Goal: Communication & Community: Answer question/provide support

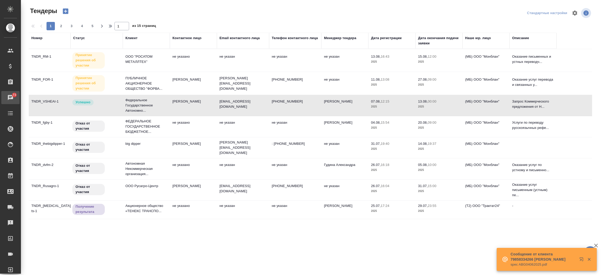
click at [9, 96] on div "Чаты" at bounding box center [3, 98] width 13 height 8
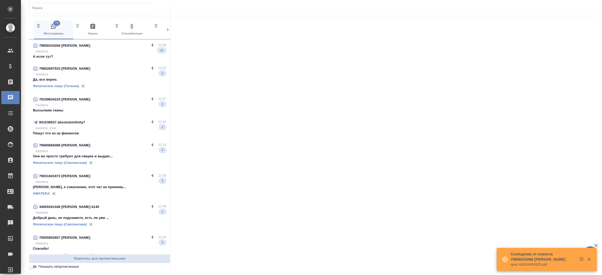
click at [67, 78] on p "Да, все верно." at bounding box center [99, 79] width 133 height 5
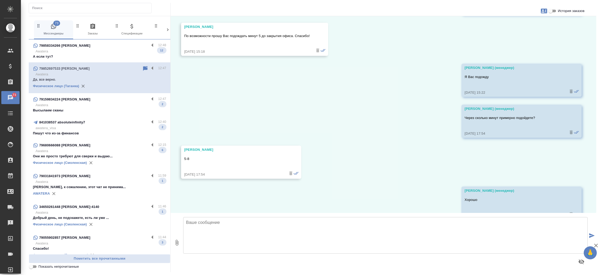
scroll to position [4070, 0]
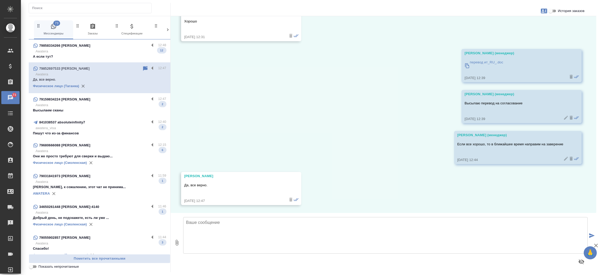
click at [555, 12] on input "История заказов" at bounding box center [550, 11] width 19 height 6
checkbox input "true"
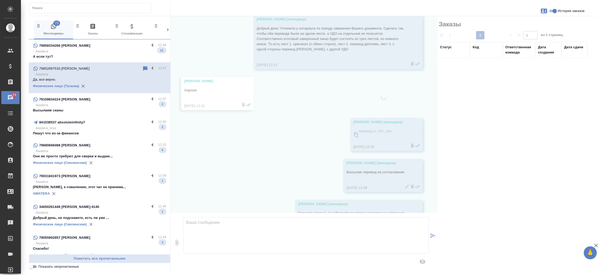
scroll to position [4154, 0]
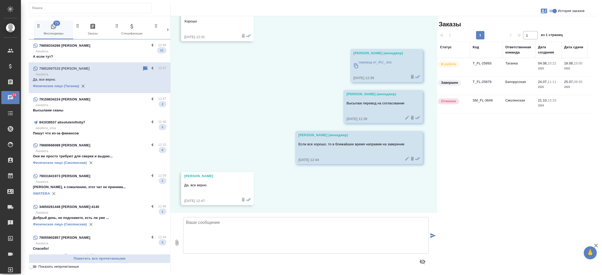
click at [488, 63] on td "T_FL-25893" at bounding box center [486, 67] width 33 height 18
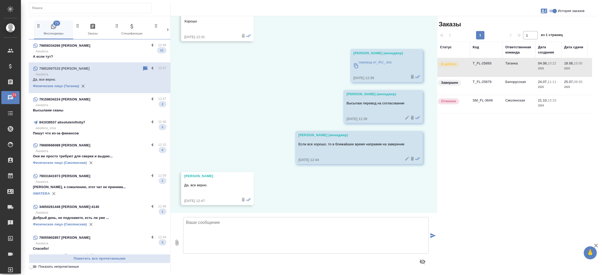
click at [87, 102] on div "79159834224 [PERSON_NAME]" at bounding box center [91, 99] width 116 height 6
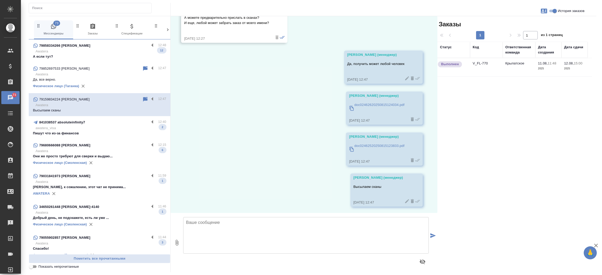
scroll to position [1250, 0]
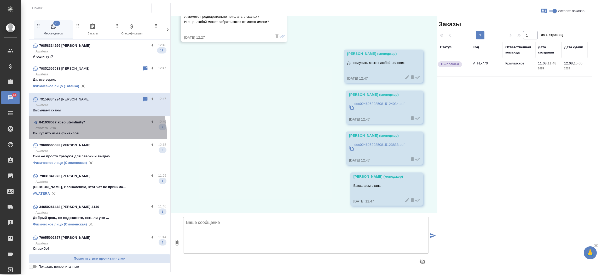
click at [80, 136] on div "841038537 absoluteinfinity7 12:40 awatera_visa Пишут что из-за финансов 2" at bounding box center [100, 127] width 142 height 23
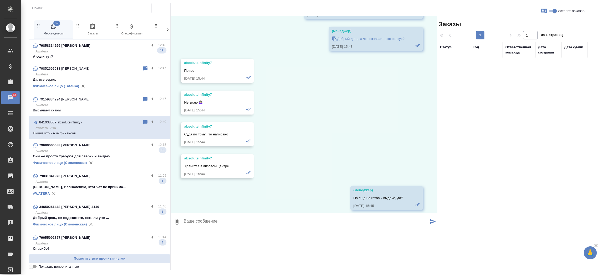
scroll to position [14085, 0]
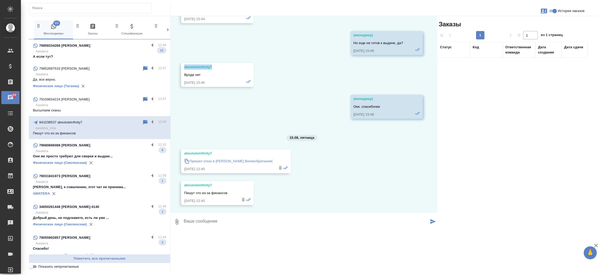
drag, startPoint x: 212, startPoint y: 106, endPoint x: 182, endPoint y: 108, distance: 29.8
click at [182, 87] on div "absoluteinfinity7 Вроде нет [DEMOGRAPHIC_DATA] 15:45" at bounding box center [217, 75] width 73 height 24
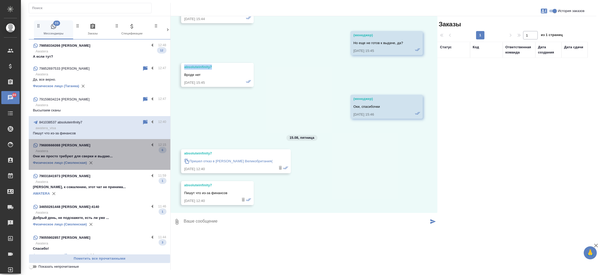
click at [106, 154] on p "Они же просто требуют для сверки и выдаю..." at bounding box center [99, 156] width 133 height 5
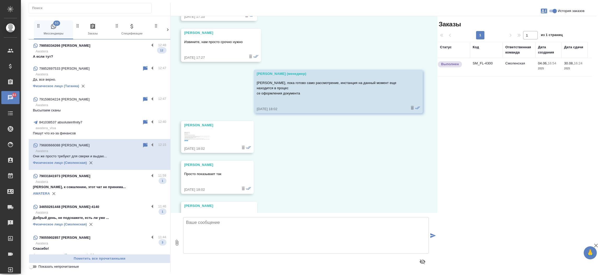
scroll to position [13218, 0]
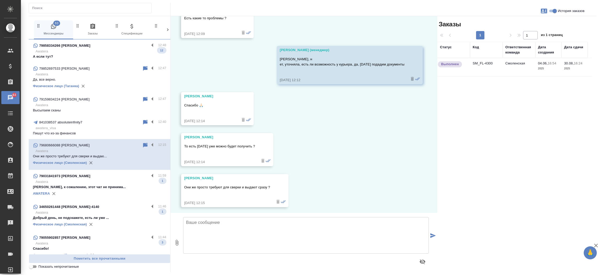
click at [487, 61] on td "SM_FL-4300" at bounding box center [486, 67] width 33 height 18
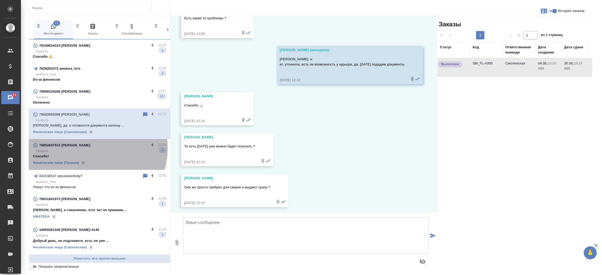
scroll to position [13259, 0]
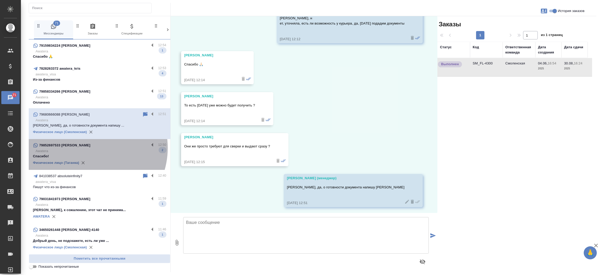
click at [87, 148] on div "79852697533 [PERSON_NAME]" at bounding box center [91, 145] width 116 height 6
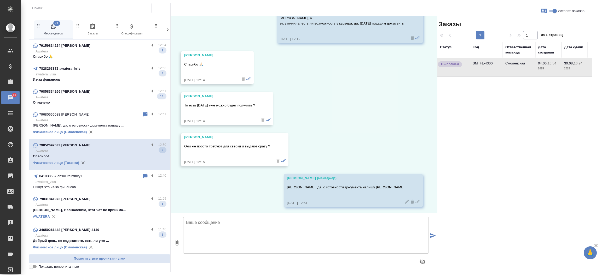
click at [76, 207] on p "Awatera" at bounding box center [101, 204] width 131 height 5
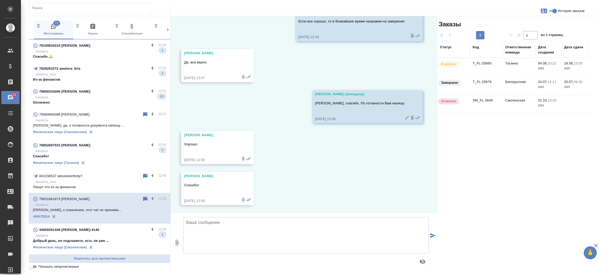
scroll to position [0, 0]
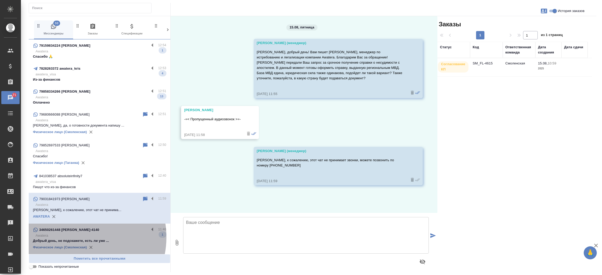
click at [78, 237] on p "Awatera" at bounding box center [101, 235] width 131 height 5
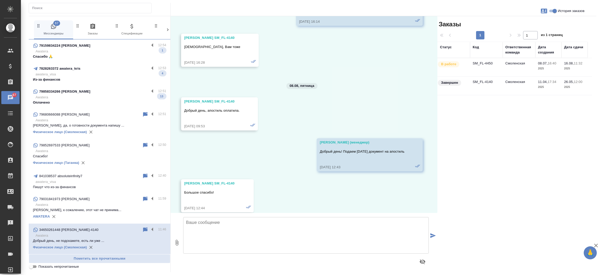
scroll to position [9144, 0]
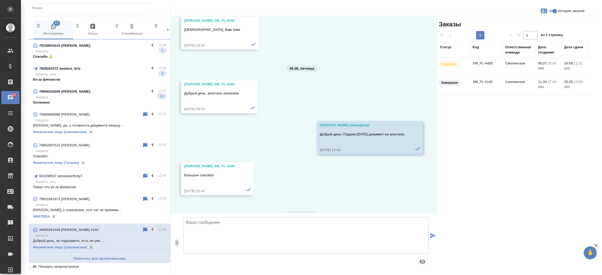
click at [478, 64] on td "SM_FL-4450" at bounding box center [486, 67] width 33 height 18
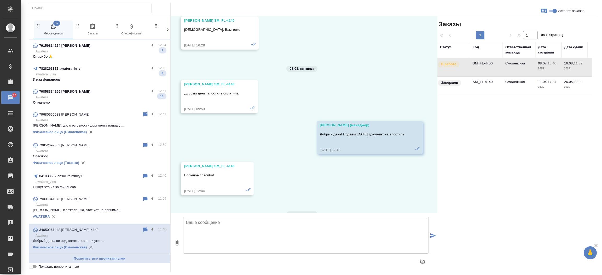
click at [478, 64] on td "SM_FL-4450" at bounding box center [486, 67] width 33 height 18
click at [111, 93] on div "79858334266 [PERSON_NAME]" at bounding box center [91, 92] width 116 height 6
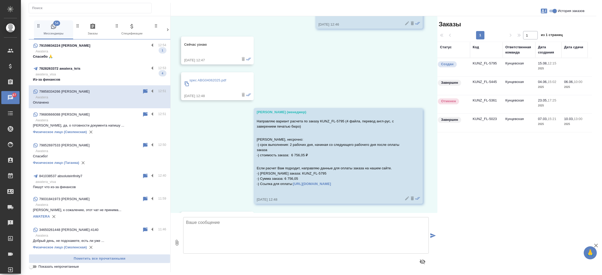
scroll to position [3145, 0]
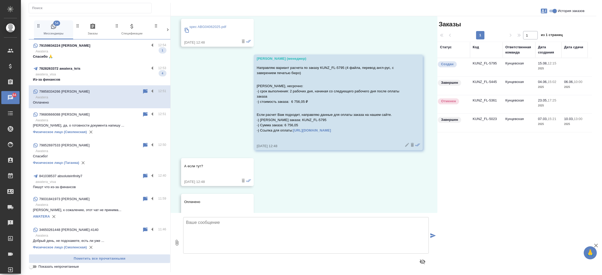
click at [479, 63] on td "KUNZ_FL-5795" at bounding box center [486, 67] width 33 height 18
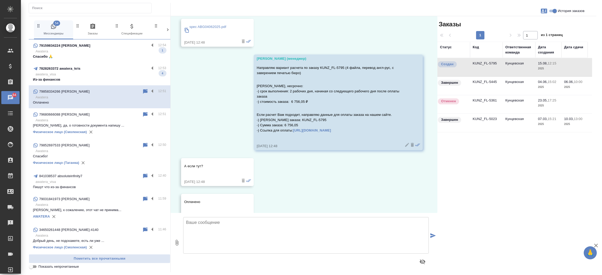
click at [479, 63] on td "KUNZ_FL-5795" at bounding box center [486, 67] width 33 height 18
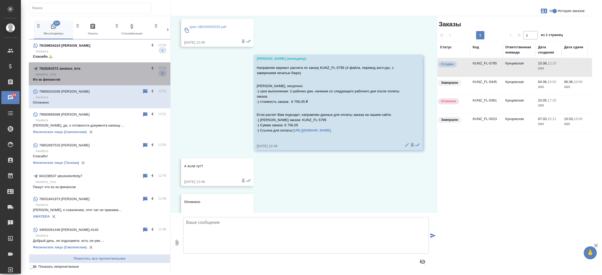
click at [110, 74] on p "awatera_visa" at bounding box center [101, 74] width 131 height 5
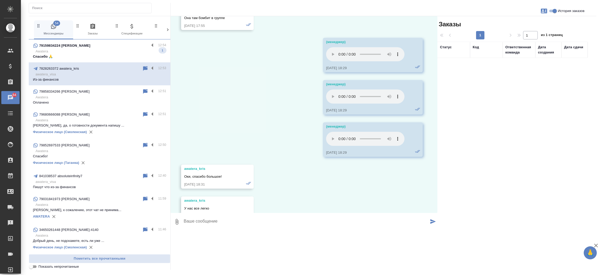
scroll to position [21202, 0]
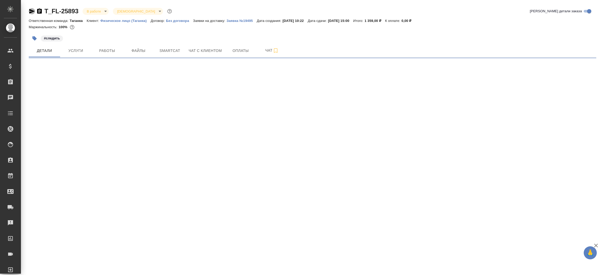
click at [34, 14] on icon "button" at bounding box center [32, 11] width 6 height 6
select select "RU"
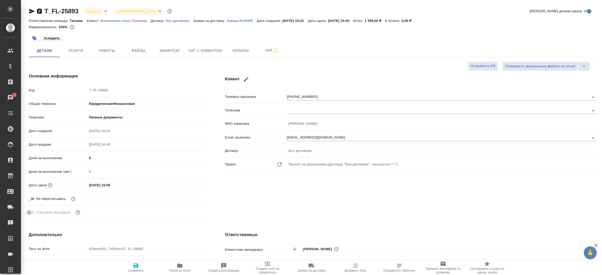
type textarea "x"
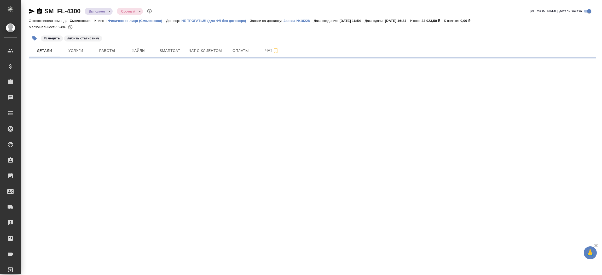
click at [31, 10] on icon "button" at bounding box center [31, 11] width 5 height 5
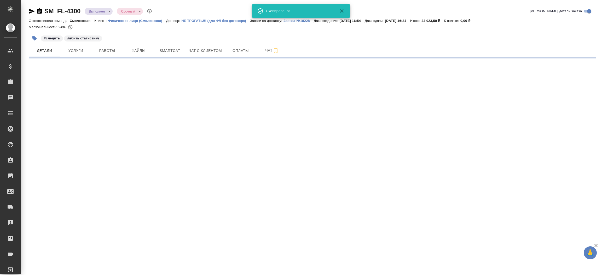
select select "RU"
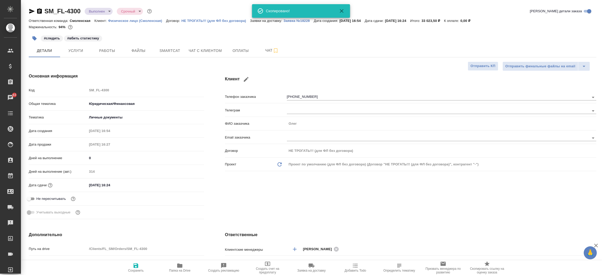
type textarea "x"
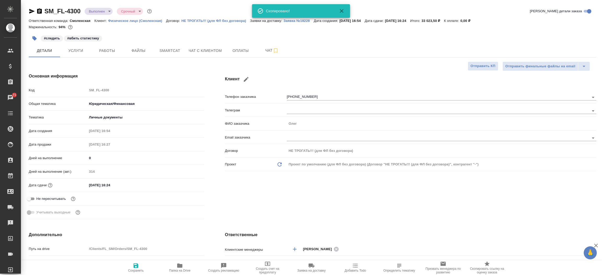
type textarea "x"
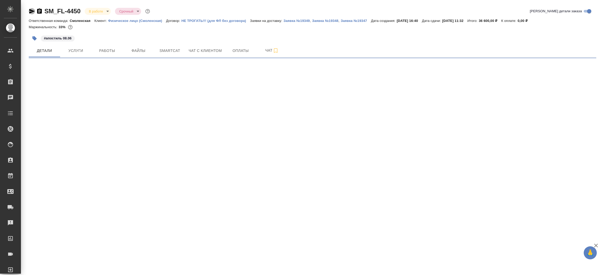
click at [29, 10] on icon "button" at bounding box center [32, 11] width 6 height 6
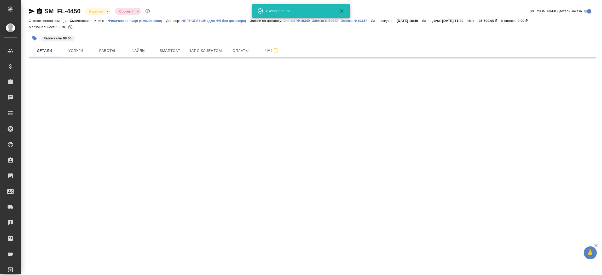
select select "RU"
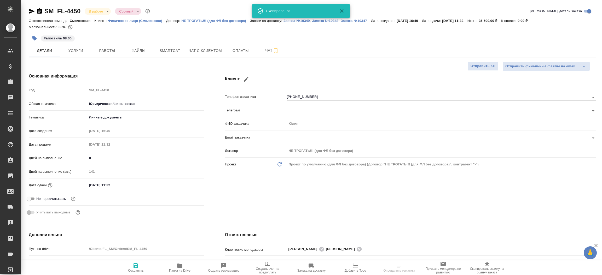
type textarea "x"
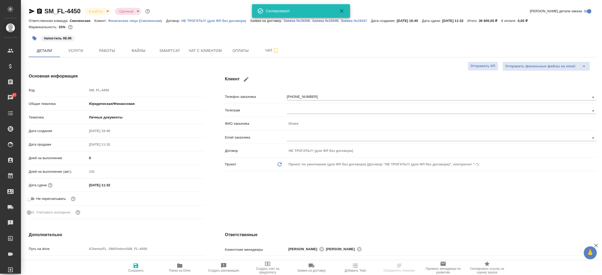
type textarea "x"
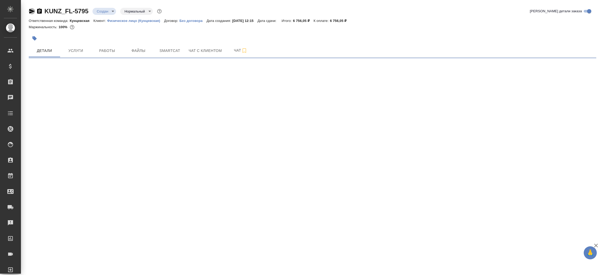
click at [30, 12] on icon "button" at bounding box center [31, 11] width 5 height 5
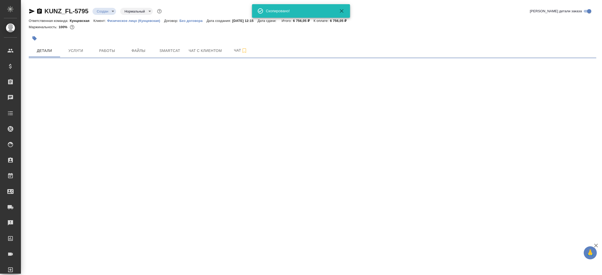
select select "RU"
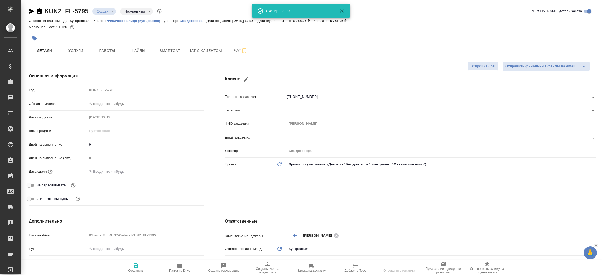
type textarea "x"
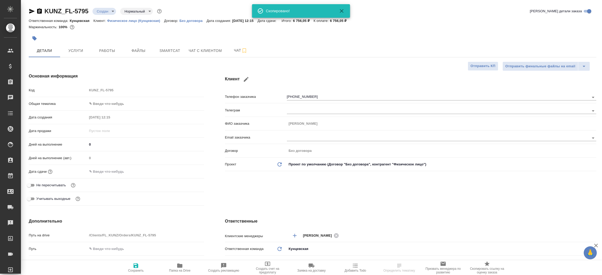
type textarea "x"
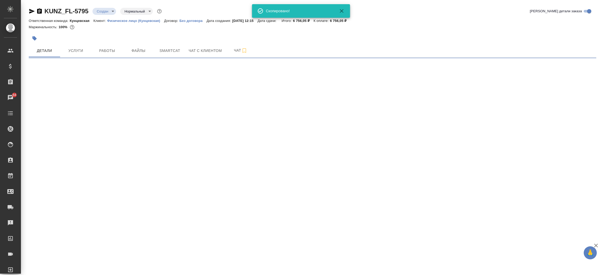
select select "RU"
